Goal: Task Accomplishment & Management: Complete application form

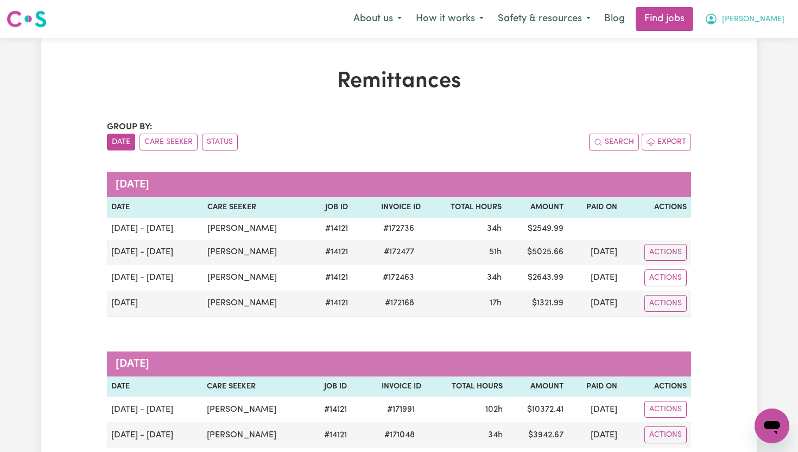
click at [767, 17] on button "[PERSON_NAME]" at bounding box center [744, 19] width 94 height 23
click at [739, 68] on link "My Dashboard" at bounding box center [748, 62] width 86 height 21
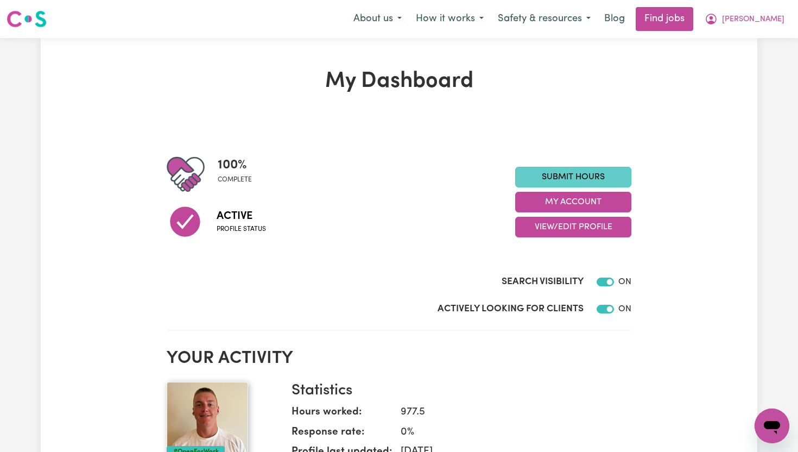
click at [587, 174] on link "Submit Hours" at bounding box center [573, 177] width 116 height 21
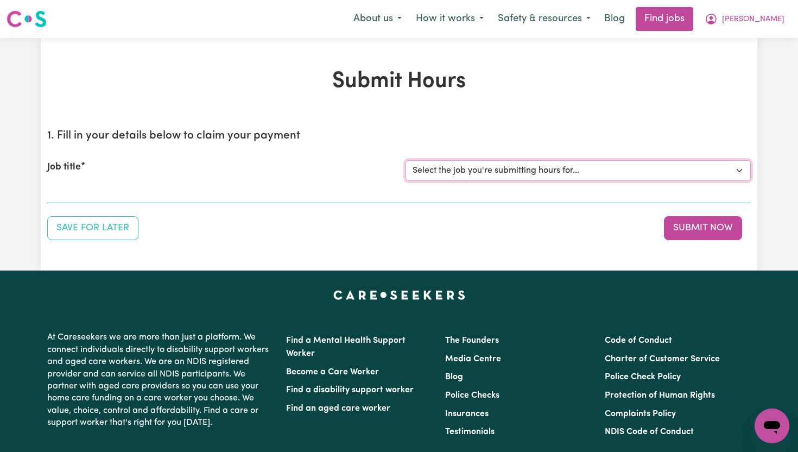
click at [458, 174] on select "Select the job you're submitting hours for... [[PERSON_NAME]] Support Worker To…" at bounding box center [577, 170] width 345 height 21
select select "14121"
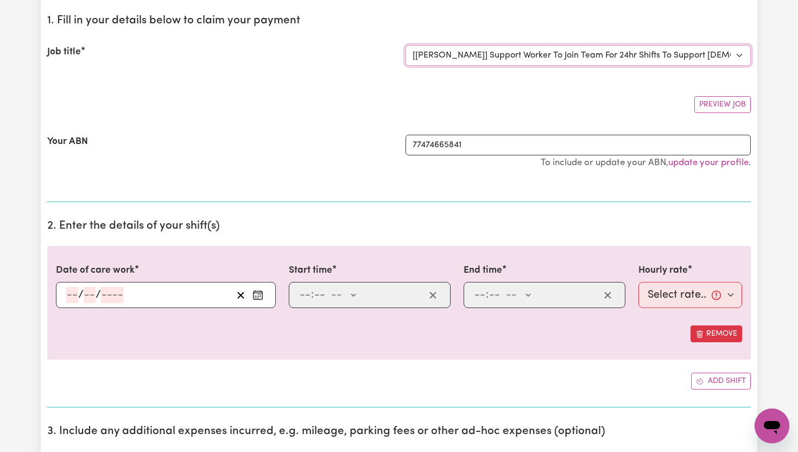
scroll to position [116, 0]
click at [257, 296] on icon "Enter the date of care work" at bounding box center [257, 293] width 11 height 11
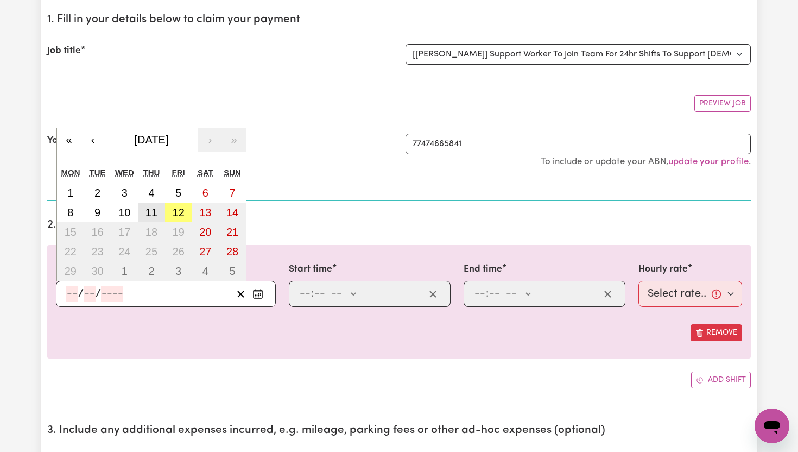
click at [159, 214] on button "11" at bounding box center [151, 212] width 27 height 20
type input "[DATE]"
type input "11"
type input "9"
type input "2025"
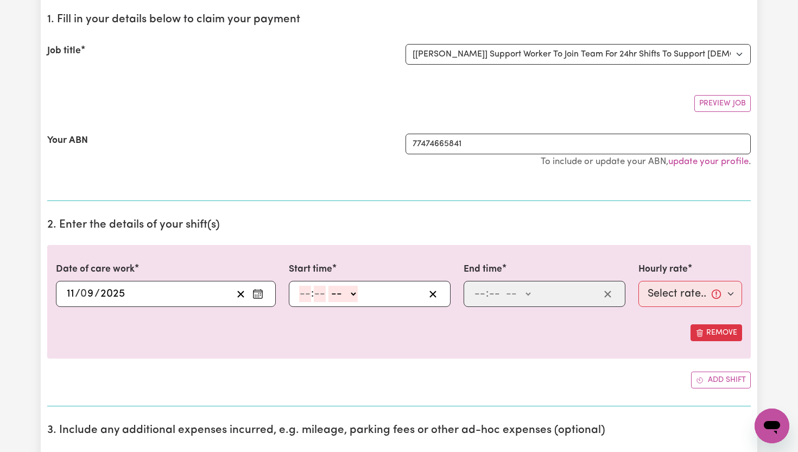
click at [304, 292] on input "number" at bounding box center [305, 293] width 12 height 16
type input "6"
type input "00"
click at [352, 297] on select "-- AM PM" at bounding box center [341, 293] width 29 height 16
select select "am"
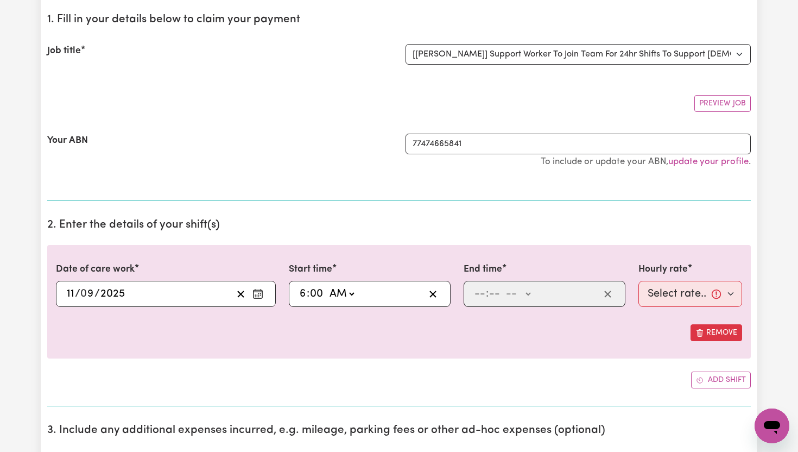
type input "06:00"
type input "0"
click at [484, 297] on input "number" at bounding box center [480, 293] width 12 height 16
type input "8"
type input "00"
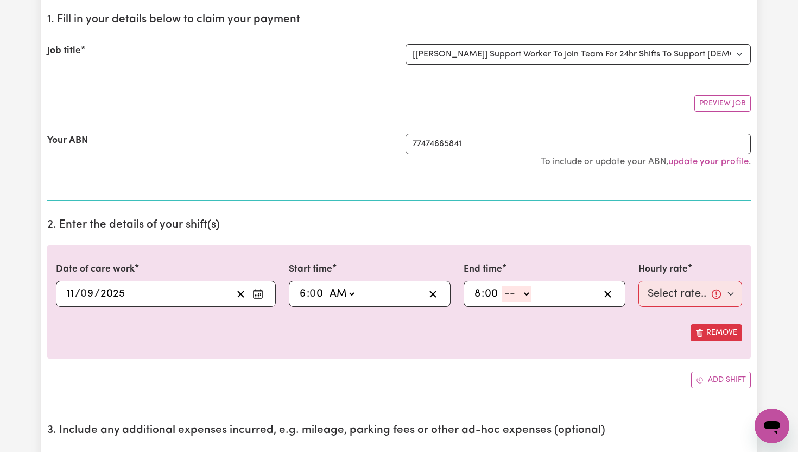
click at [529, 290] on select "-- AM PM" at bounding box center [516, 293] width 29 height 16
select select "pm"
type input "20:00"
type input "0"
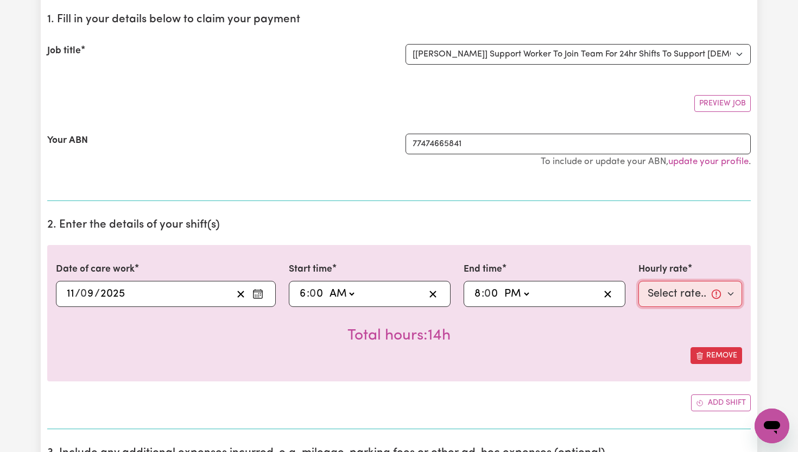
click at [723, 297] on select "Select rate... $65.21 (Weekday) $91.76 ([DATE]) $118.32 ([DATE]) $144.87 (Publi…" at bounding box center [690, 294] width 104 height 26
select select "65.21-Weekday"
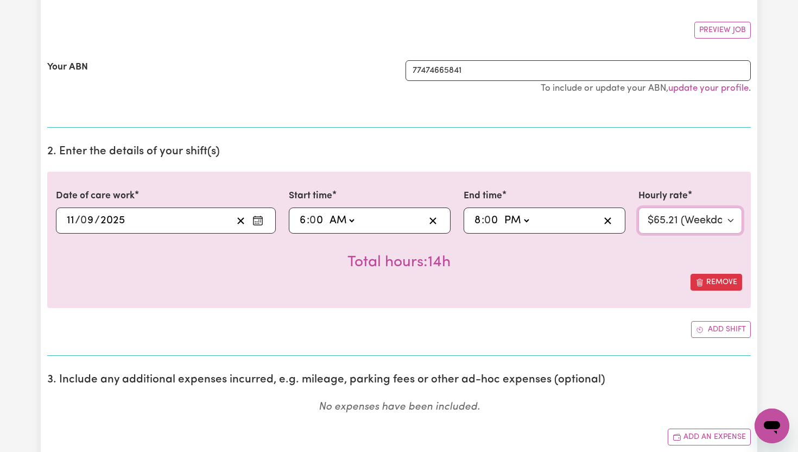
scroll to position [194, 0]
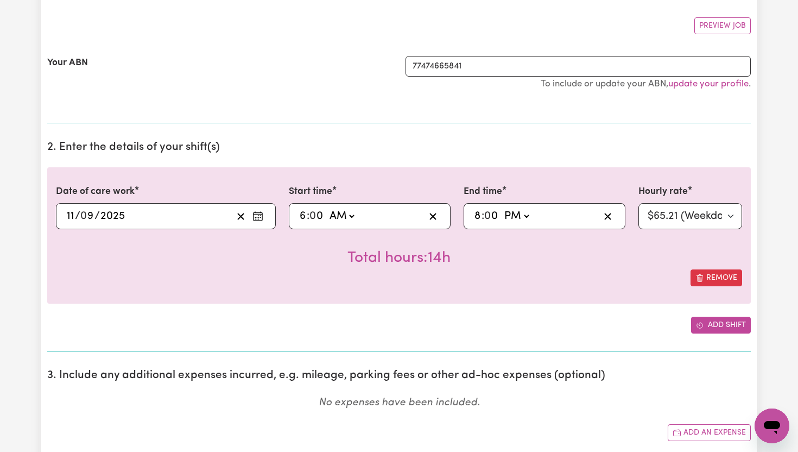
click at [720, 318] on button "Add shift" at bounding box center [721, 324] width 60 height 17
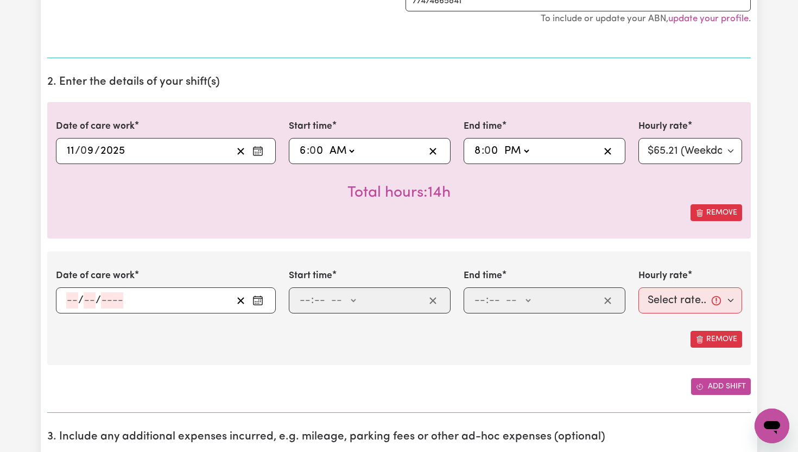
scroll to position [261, 0]
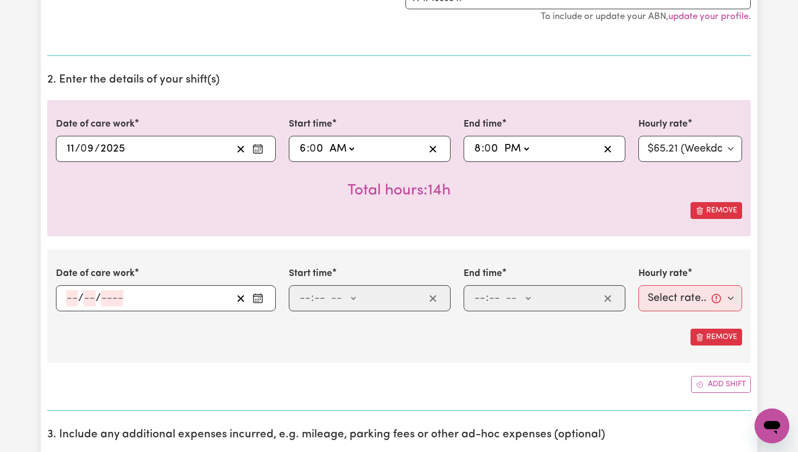
click at [258, 303] on rect "Enter the date of care work" at bounding box center [257, 299] width 9 height 8
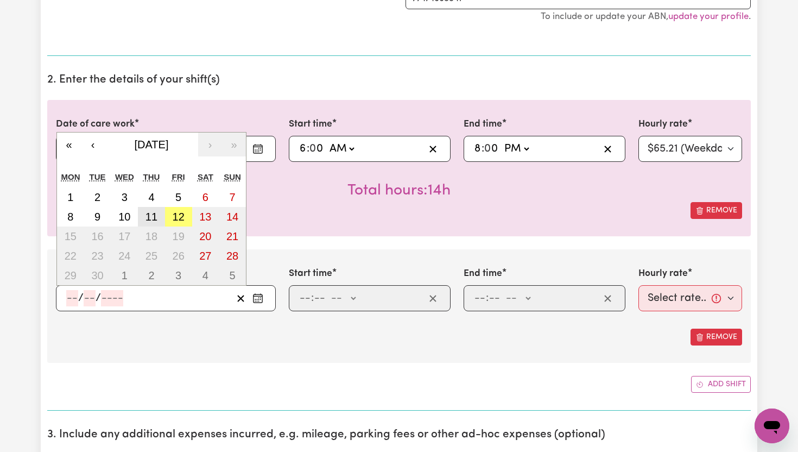
click at [153, 214] on abbr "11" at bounding box center [151, 217] width 12 height 12
type input "[DATE]"
type input "11"
type input "9"
type input "2025"
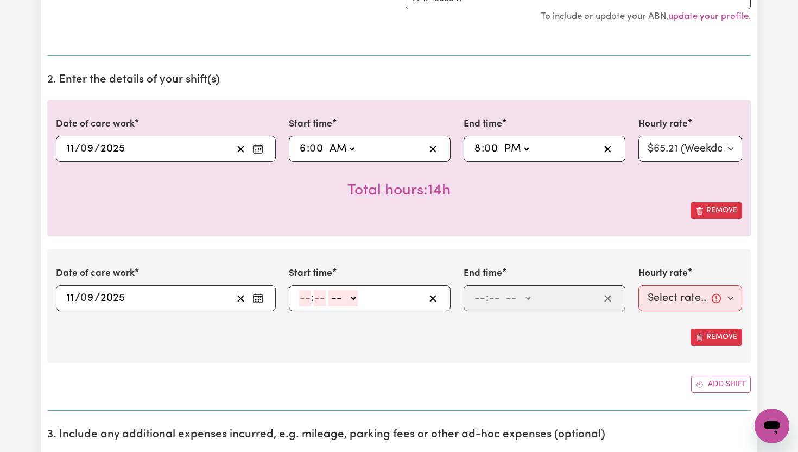
click at [306, 296] on input "number" at bounding box center [305, 298] width 12 height 16
type input "8"
type input "00"
click at [351, 297] on select "-- AM PM" at bounding box center [341, 298] width 29 height 16
select select "pm"
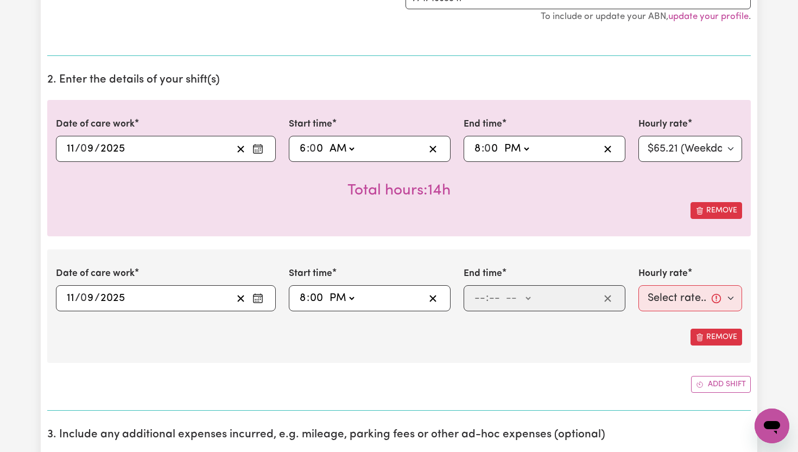
type input "20:00"
type input "0"
click at [483, 302] on input "number" at bounding box center [480, 298] width 12 height 16
type input "10"
type input "0"
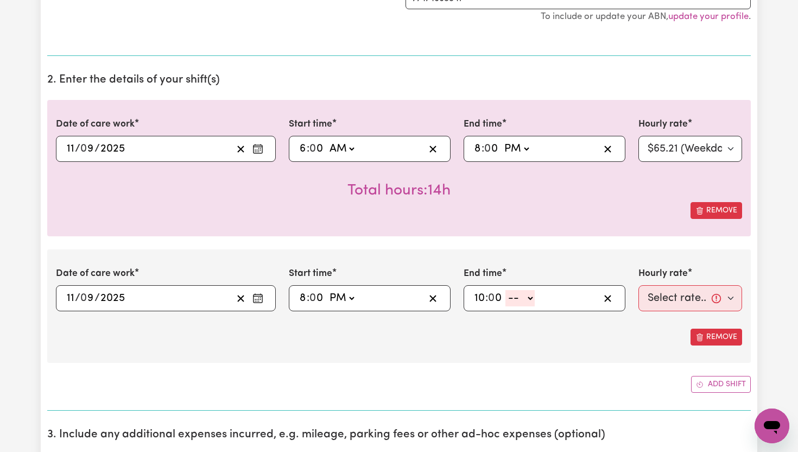
click at [530, 299] on select "-- AM PM" at bounding box center [519, 298] width 29 height 16
select select "pm"
type input "22:00"
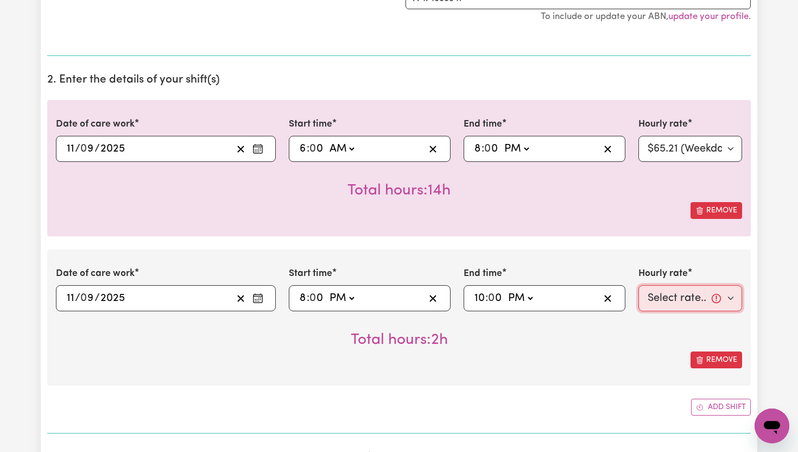
click at [732, 294] on select "Select rate... $65.21 (Weekday) $91.76 ([DATE]) $118.32 ([DATE]) $144.87 (Publi…" at bounding box center [690, 298] width 104 height 26
select select "71.85-EveningCare"
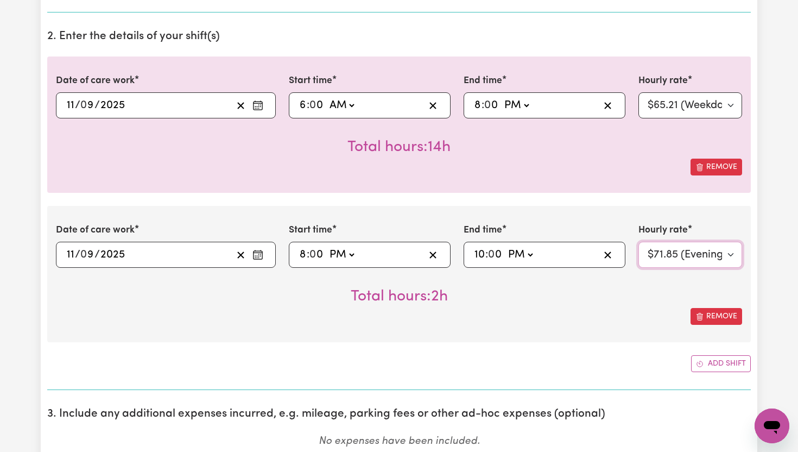
scroll to position [308, 0]
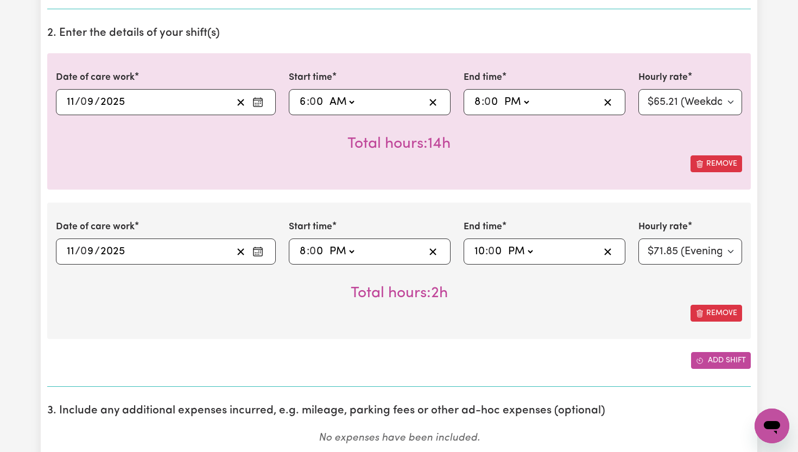
click at [715, 358] on button "Add shift" at bounding box center [721, 360] width 60 height 17
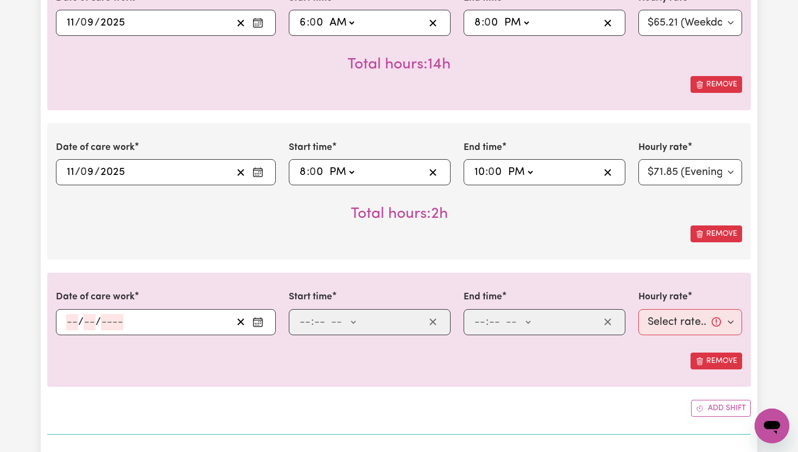
scroll to position [390, 0]
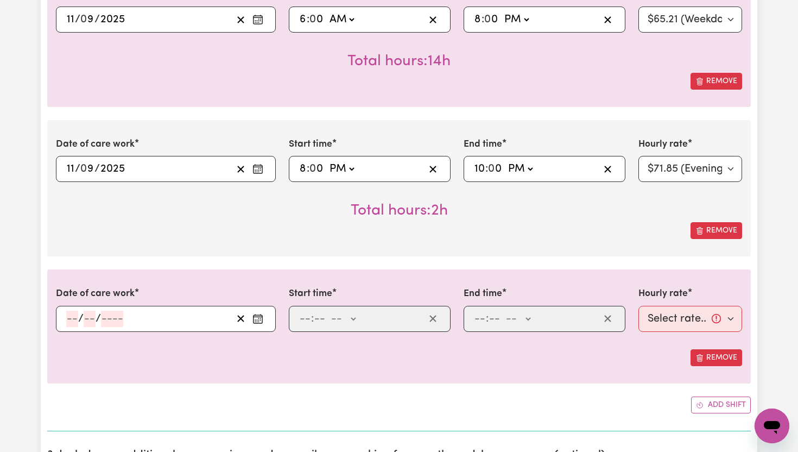
click at [258, 319] on icon "Enter the date of care work" at bounding box center [257, 318] width 11 height 11
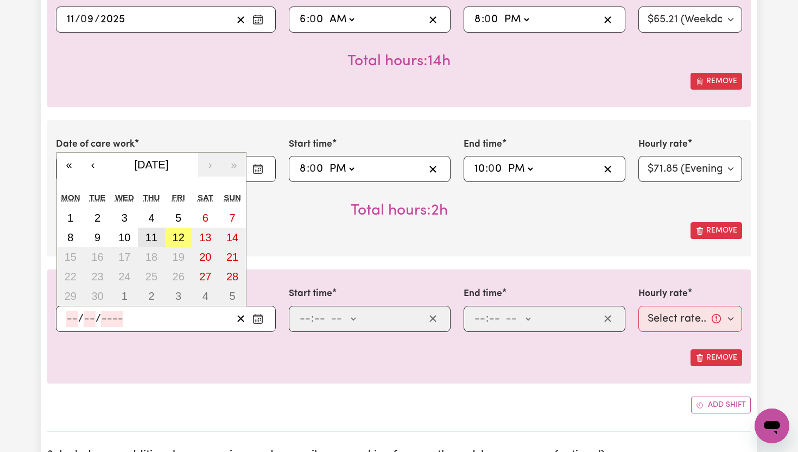
click at [156, 236] on abbr "11" at bounding box center [151, 237] width 12 height 12
type input "[DATE]"
type input "11"
type input "9"
type input "2025"
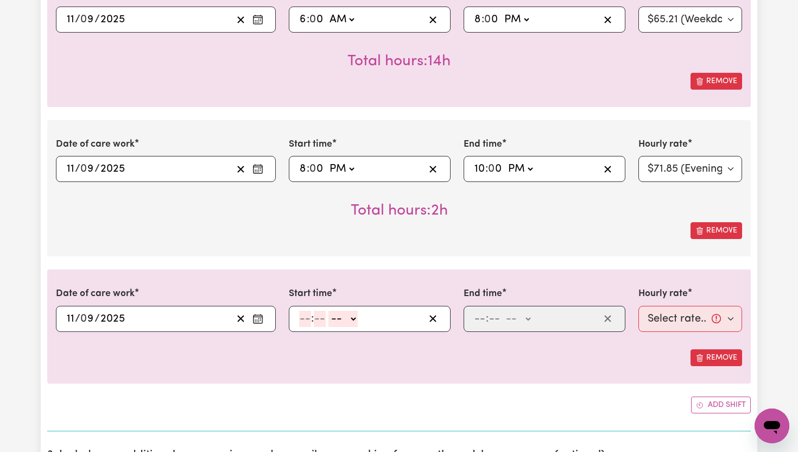
click at [308, 320] on input "number" at bounding box center [305, 318] width 12 height 16
type input "10"
type input "00"
click at [351, 319] on select "-- AM PM" at bounding box center [345, 318] width 29 height 16
select select "pm"
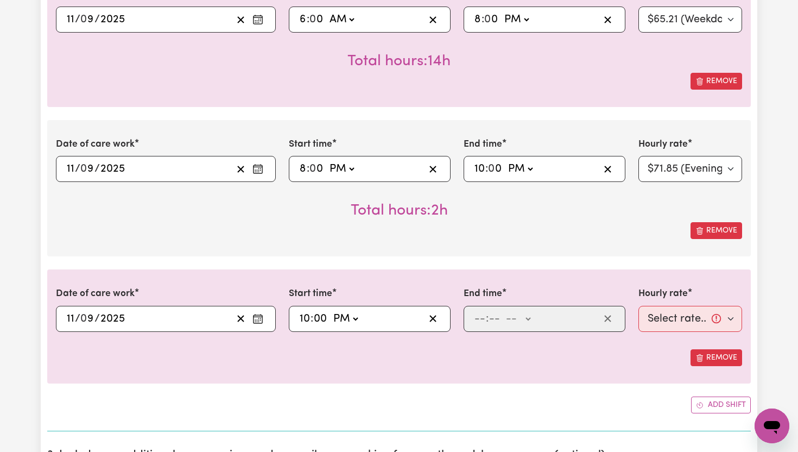
type input "22:00"
type input "0"
click at [480, 318] on input "number" at bounding box center [480, 318] width 12 height 16
type input "11"
type input "00"
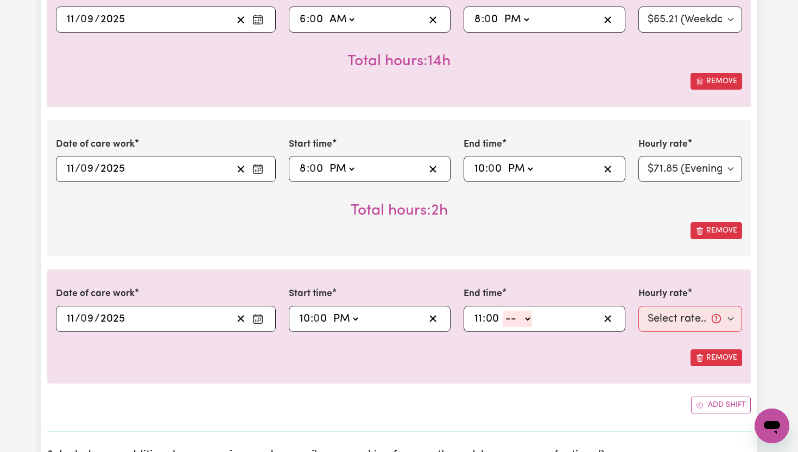
click at [525, 325] on select "-- AM PM" at bounding box center [517, 318] width 29 height 16
select select "pm"
type input "23:00"
type input "0"
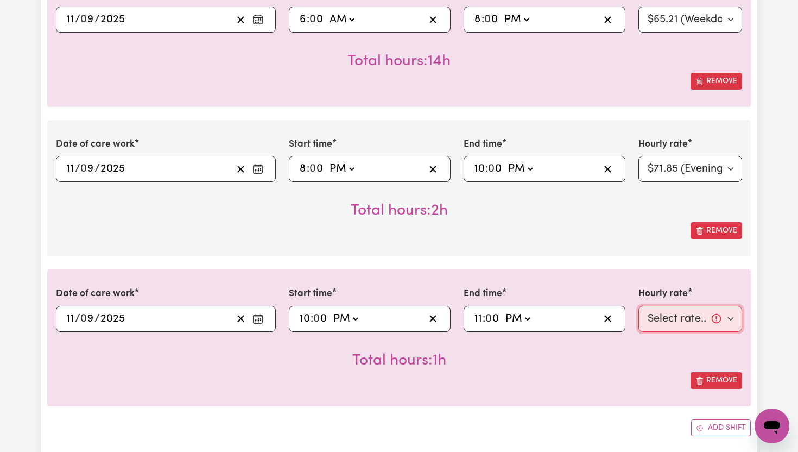
click at [727, 320] on select "Select rate... $65.21 (Weekday) $91.76 ([DATE]) $118.32 ([DATE]) $144.87 (Publi…" at bounding box center [690, 319] width 104 height 26
select select "276.32-Overnight"
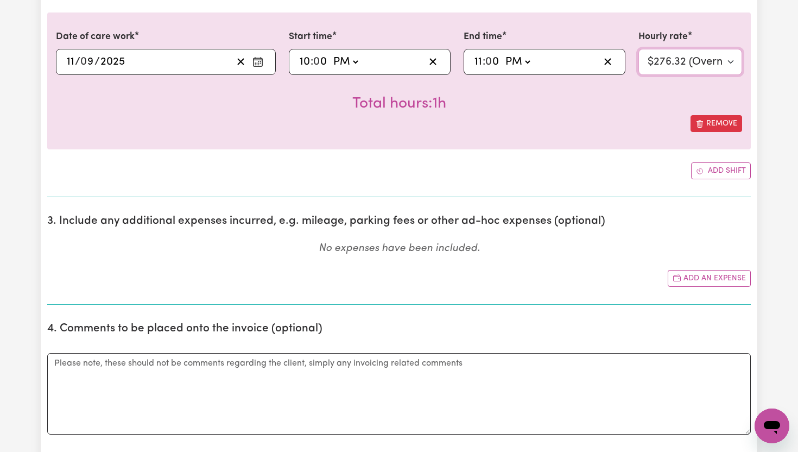
scroll to position [649, 0]
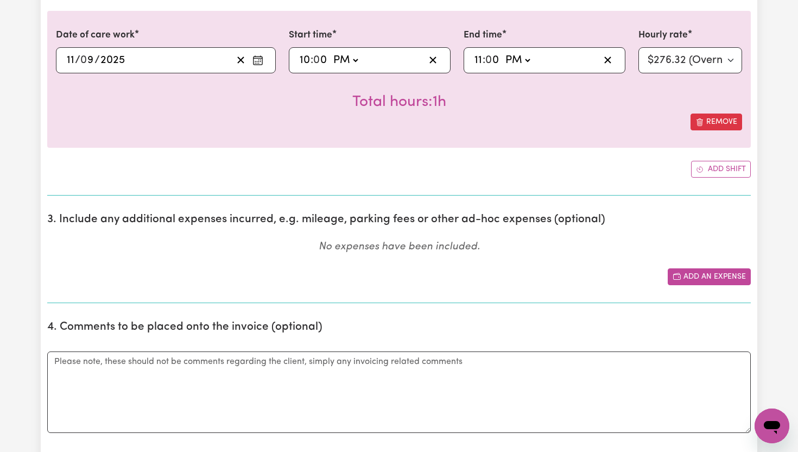
click at [717, 276] on button "Add an expense" at bounding box center [709, 276] width 83 height 17
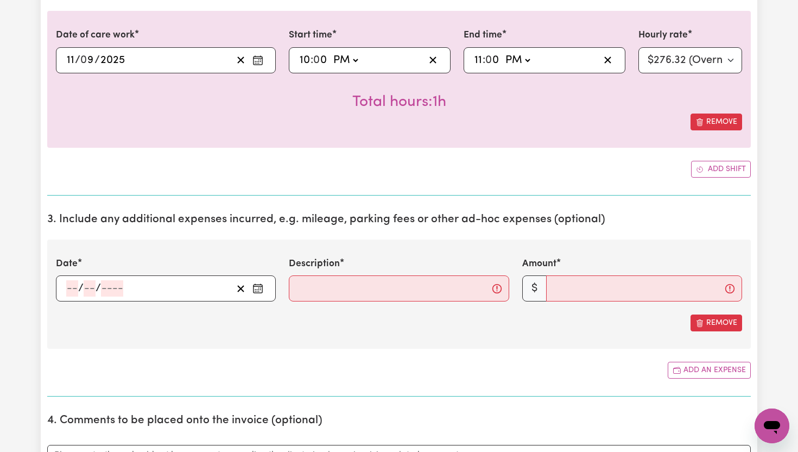
click at [259, 291] on icon "Enter the date of expense" at bounding box center [257, 288] width 11 height 11
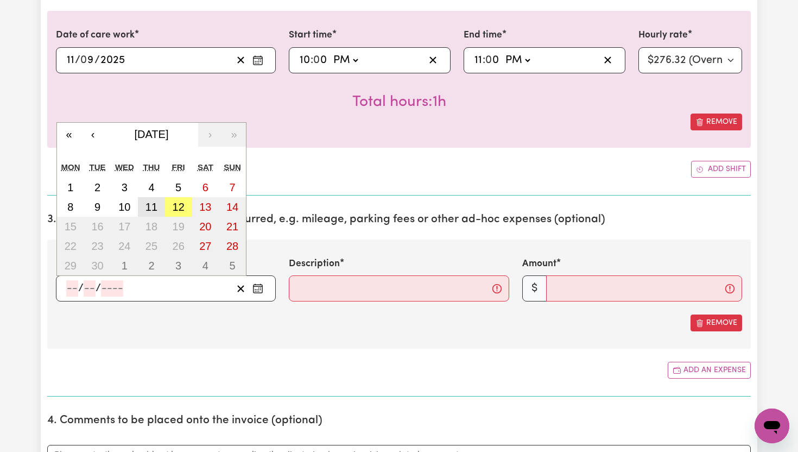
click at [155, 211] on abbr "11" at bounding box center [151, 207] width 12 height 12
type input "[DATE]"
type input "11"
type input "9"
type input "2025"
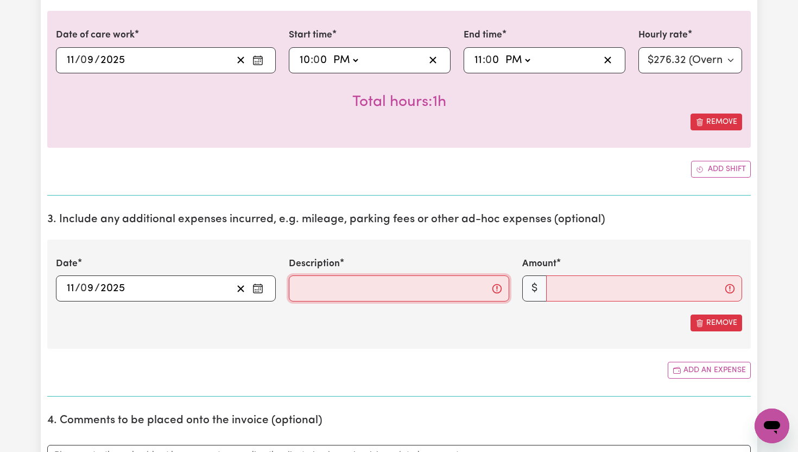
click at [370, 289] on input "Description" at bounding box center [399, 288] width 220 height 26
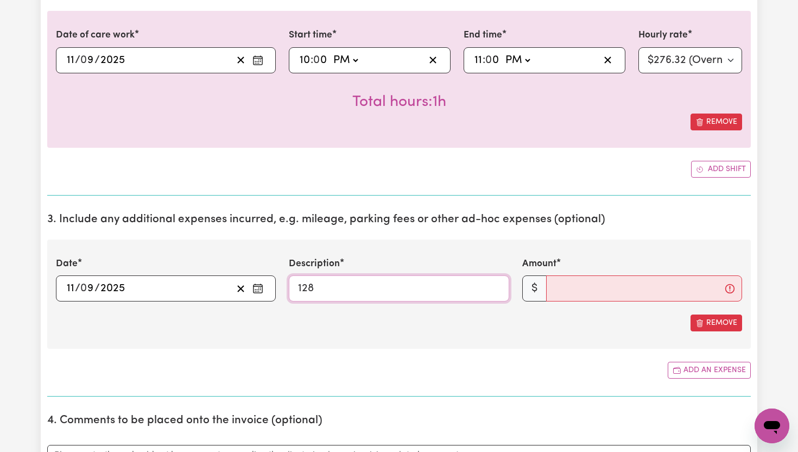
type input "128"
click at [567, 288] on input "Amount" at bounding box center [644, 288] width 196 height 26
type input "128.00"
click at [323, 291] on input "128" at bounding box center [399, 288] width 220 height 26
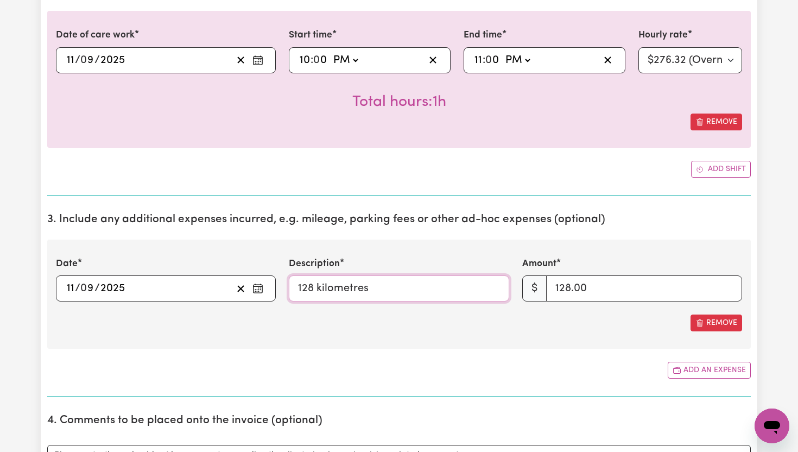
type input "128 kilometres"
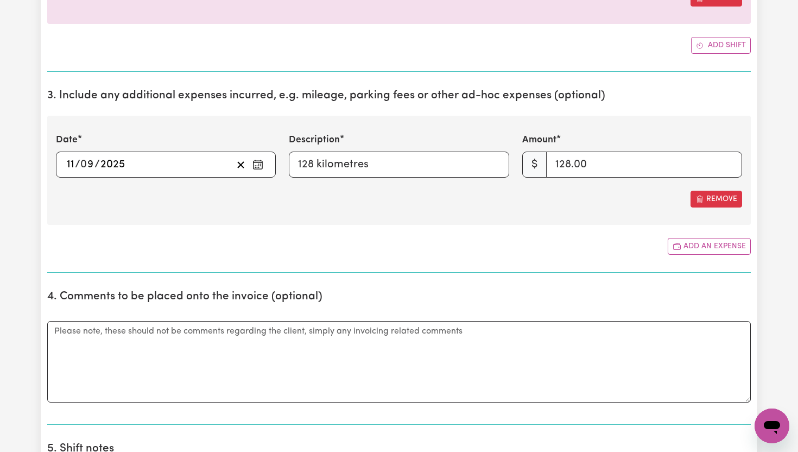
scroll to position [781, 0]
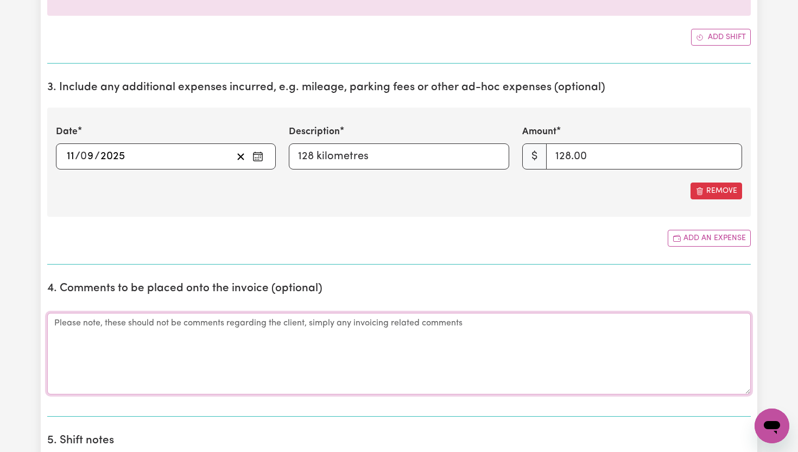
click at [385, 330] on textarea "Comments" at bounding box center [398, 353] width 703 height 81
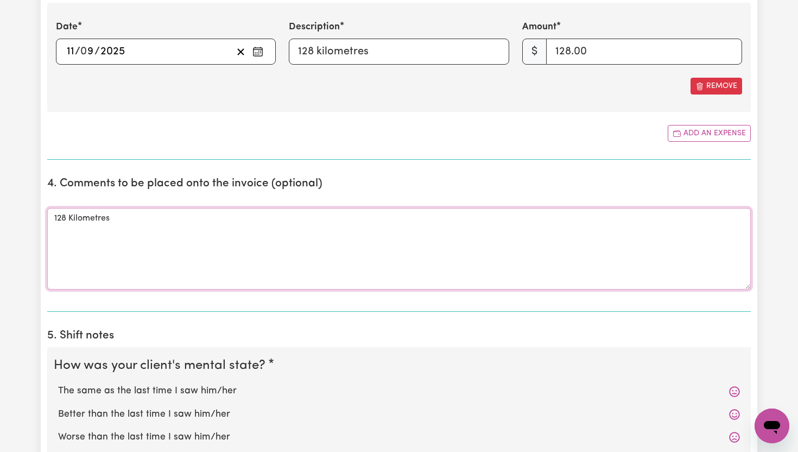
scroll to position [900, 0]
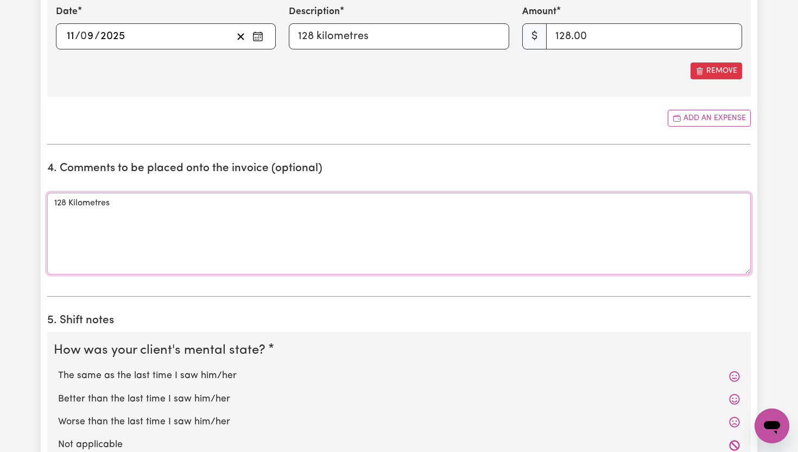
type textarea "128 Kilometres"
click at [206, 376] on label "The same as the last time I saw him/her" at bounding box center [399, 376] width 682 height 14
click at [58, 369] on input "The same as the last time I saw him/her" at bounding box center [58, 368] width 1 height 1
radio input "true"
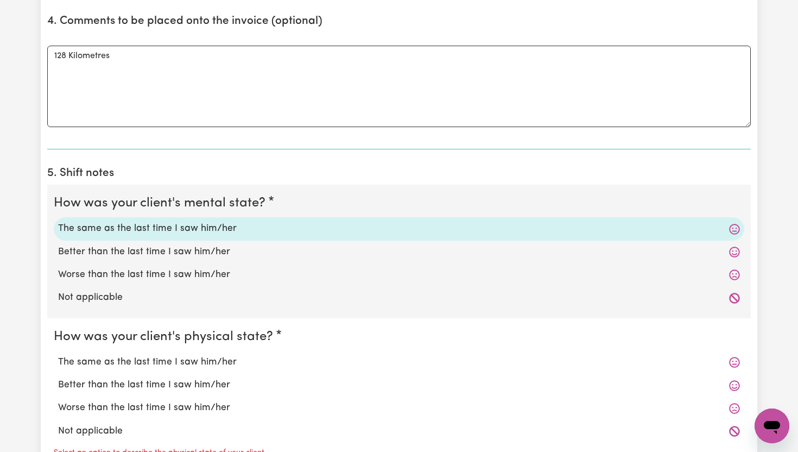
scroll to position [1062, 0]
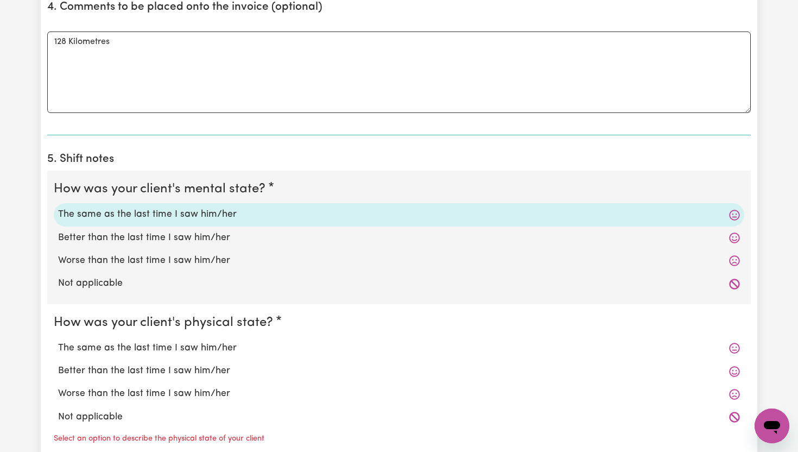
click at [212, 347] on label "The same as the last time I saw him/her" at bounding box center [399, 348] width 682 height 14
click at [58, 341] on input "The same as the last time I saw him/her" at bounding box center [58, 340] width 1 height 1
radio input "true"
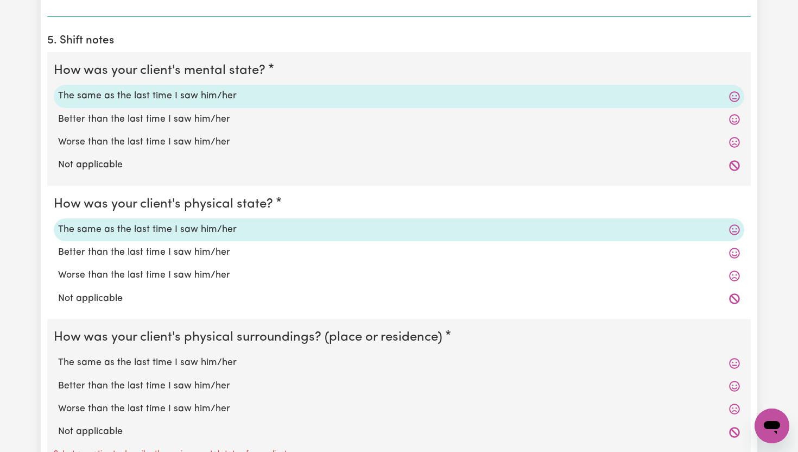
scroll to position [1186, 0]
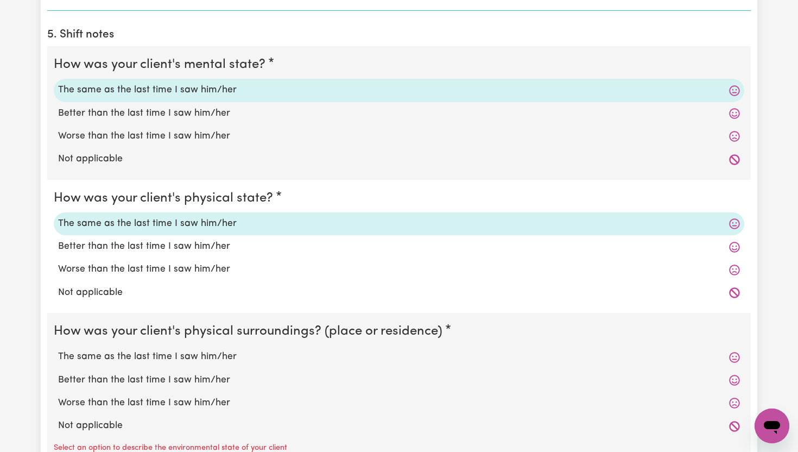
click at [203, 357] on label "The same as the last time I saw him/her" at bounding box center [399, 357] width 682 height 14
click at [58, 350] on input "The same as the last time I saw him/her" at bounding box center [58, 349] width 1 height 1
radio input "true"
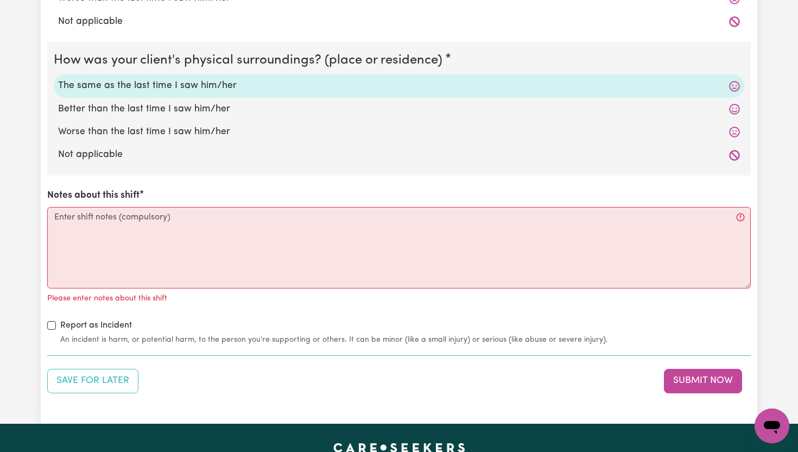
scroll to position [1461, 0]
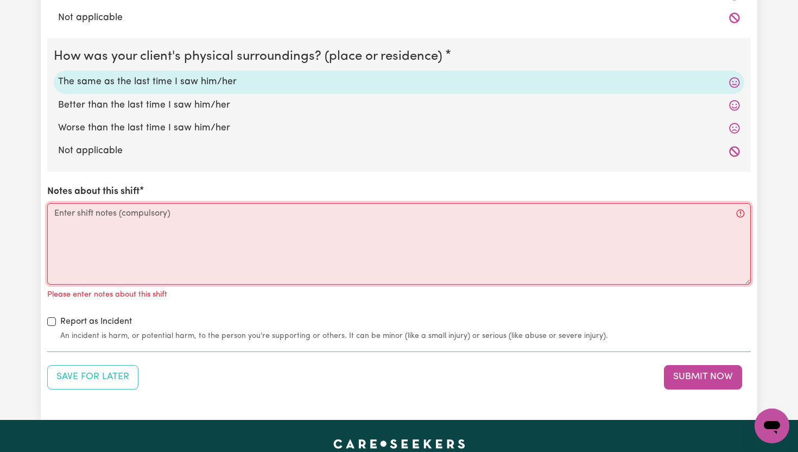
click at [198, 262] on textarea "Notes about this shift" at bounding box center [398, 243] width 703 height 81
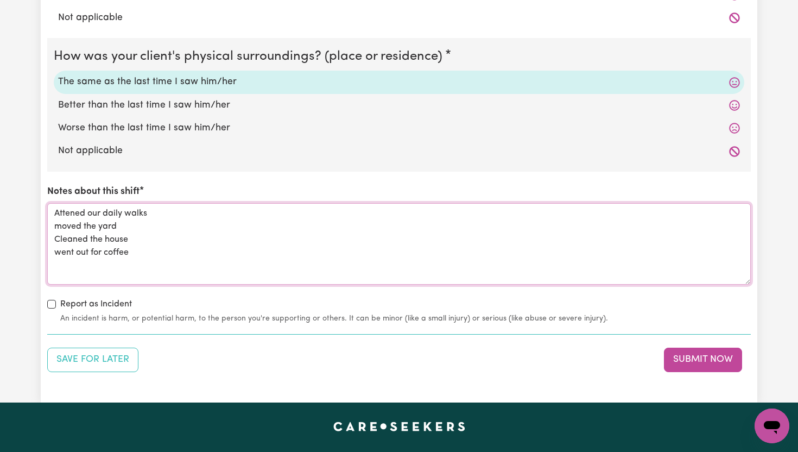
click at [75, 212] on textarea "Attened our daily walks moved the yard Cleaned the house went out for coffee" at bounding box center [398, 243] width 703 height 81
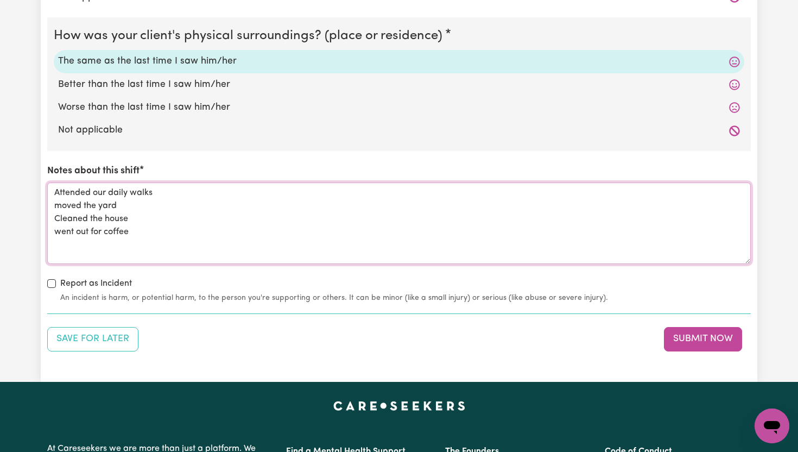
scroll to position [1492, 0]
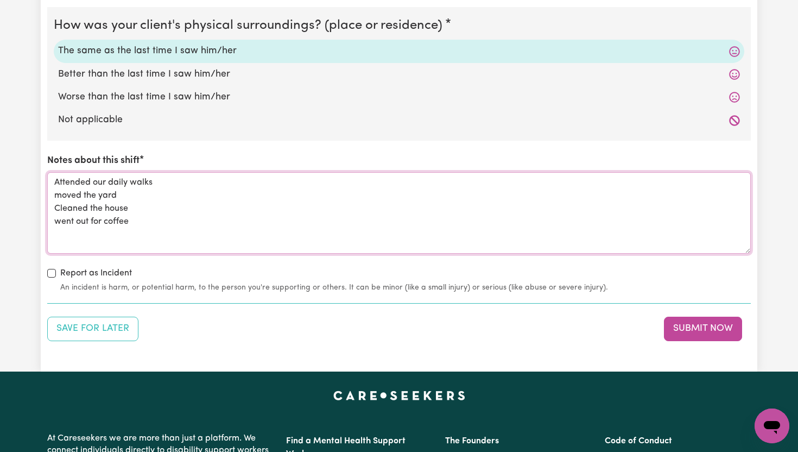
click at [326, 232] on textarea "Attended our daily walks moved the yard Cleaned the house went out for coffee" at bounding box center [398, 212] width 703 height 81
type textarea "Attended our daily walks moved the yard Cleaned the house went out for coffee"
click at [697, 330] on button "Submit Now" at bounding box center [703, 328] width 78 height 24
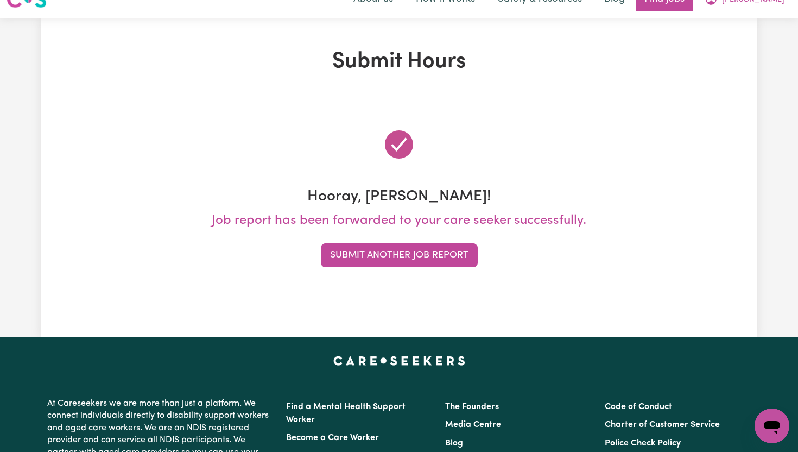
scroll to position [0, 0]
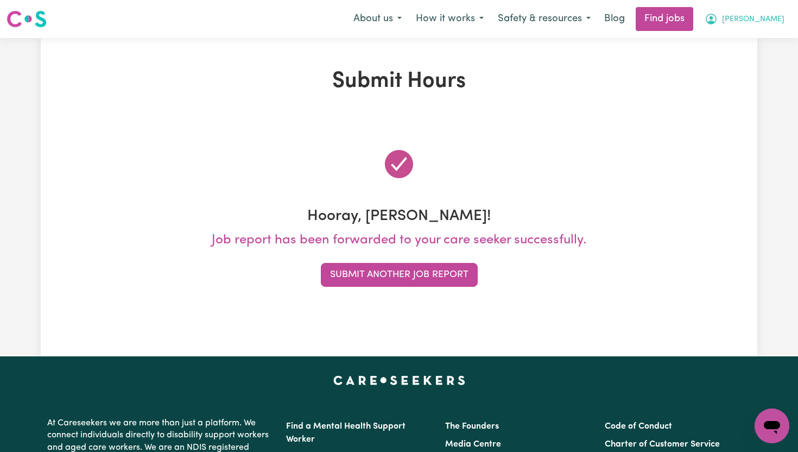
click at [766, 20] on button "[PERSON_NAME]" at bounding box center [744, 19] width 94 height 23
click at [739, 58] on link "My Dashboard" at bounding box center [748, 62] width 86 height 21
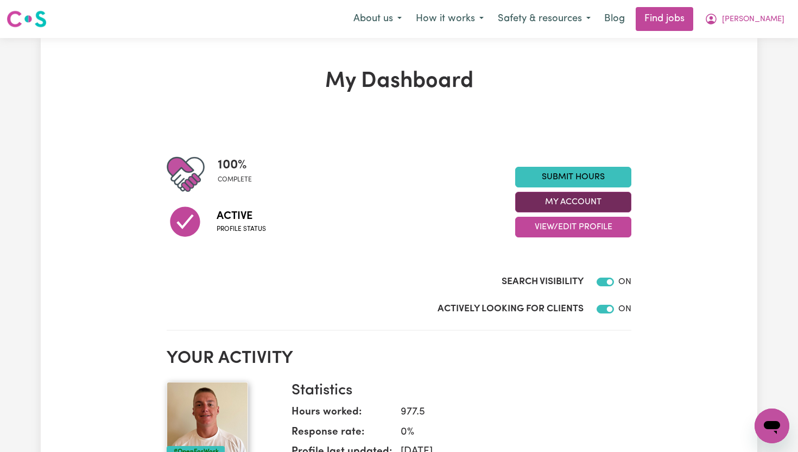
click at [591, 196] on button "My Account" at bounding box center [573, 202] width 116 height 21
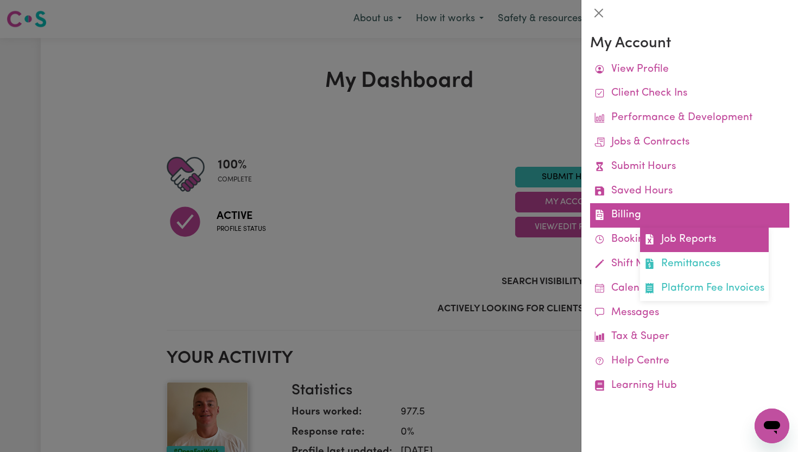
click at [670, 240] on link "Job Reports" at bounding box center [704, 239] width 129 height 24
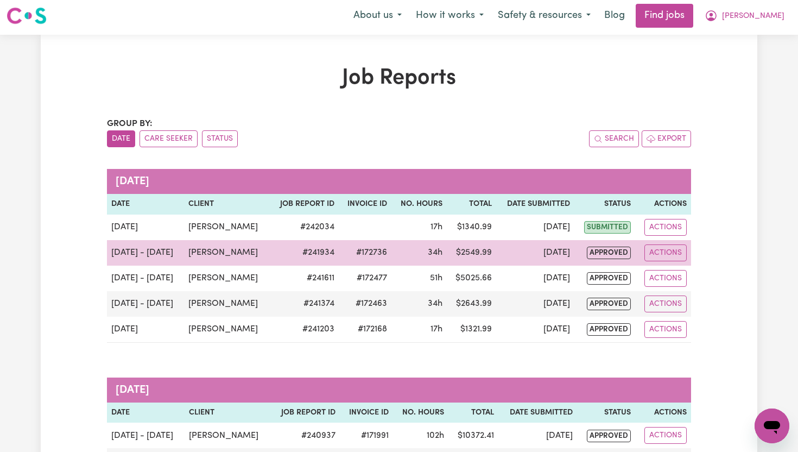
scroll to position [4, 0]
